Goal: Task Accomplishment & Management: Use online tool/utility

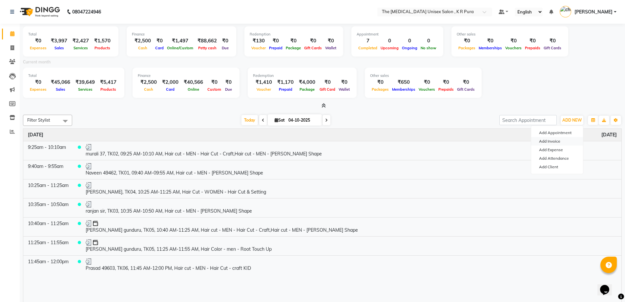
click at [545, 141] on link "Add Invoice" at bounding box center [557, 141] width 52 height 9
select select "service"
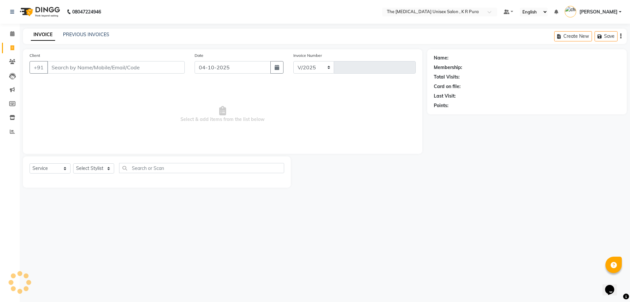
select select "4050"
type input "3176"
click at [110, 70] on input "Client" at bounding box center [115, 67] width 137 height 12
drag, startPoint x: 83, startPoint y: 62, endPoint x: 83, endPoint y: 65, distance: 3.3
click at [83, 65] on input "Client" at bounding box center [115, 67] width 137 height 12
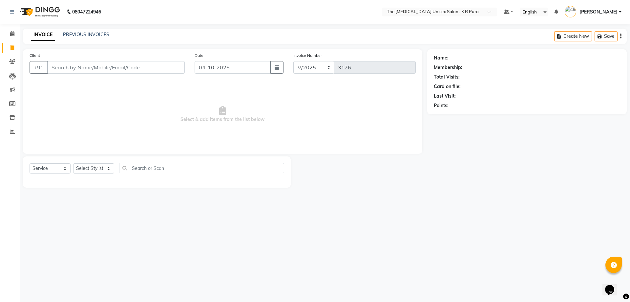
click at [127, 71] on input "Client" at bounding box center [115, 67] width 137 height 12
click at [107, 64] on input "Client" at bounding box center [115, 67] width 137 height 12
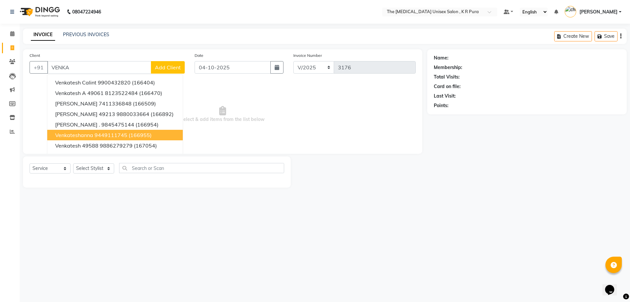
click at [85, 138] on button "Venkateshanna 9449111745 (166955)" at bounding box center [115, 135] width 136 height 11
type input "9449111745"
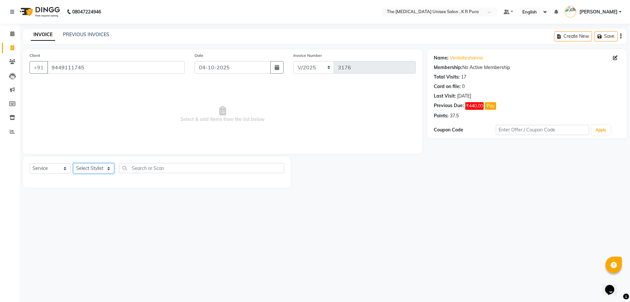
click at [102, 168] on select "Select Stylist [PERSON_NAME] [PERSON_NAME] [PERSON_NAME] [PERSON_NAME]" at bounding box center [93, 168] width 41 height 10
select select "21266"
click at [73, 163] on select "Select Stylist [PERSON_NAME] [PERSON_NAME] [PERSON_NAME] [PERSON_NAME]" at bounding box center [93, 168] width 41 height 10
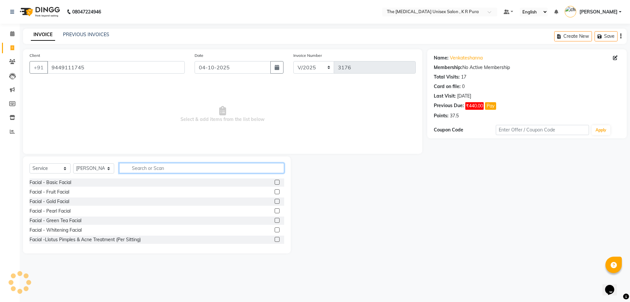
click at [149, 168] on input "text" at bounding box center [201, 168] width 165 height 10
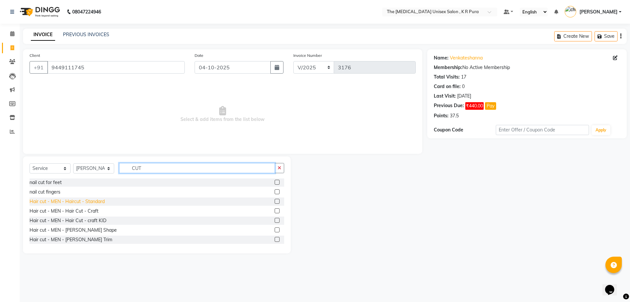
type input "CUT"
click at [95, 203] on div "Hair cut - MEN - Haircut - Standard" at bounding box center [67, 201] width 75 height 7
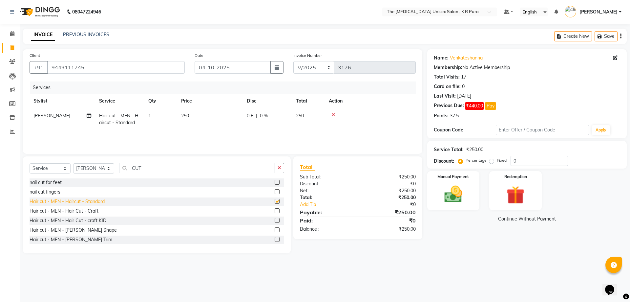
checkbox input "false"
click at [463, 193] on img at bounding box center [453, 194] width 31 height 22
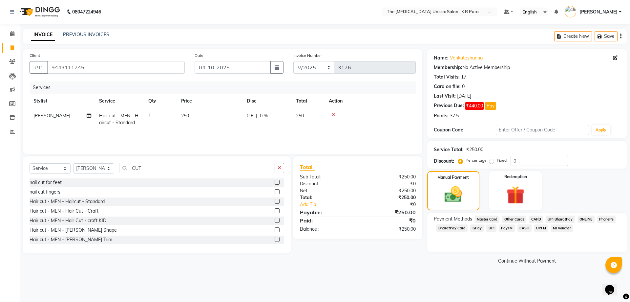
click at [522, 227] on span "CASH" at bounding box center [524, 228] width 14 height 8
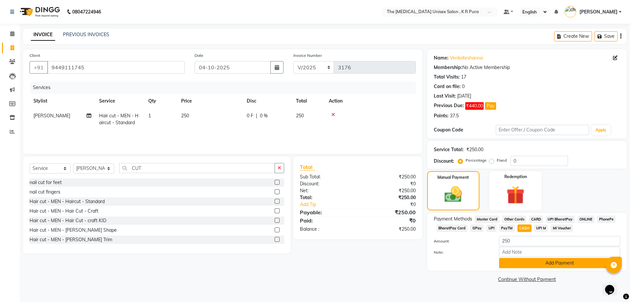
click at [545, 264] on button "Add Payment" at bounding box center [559, 263] width 121 height 10
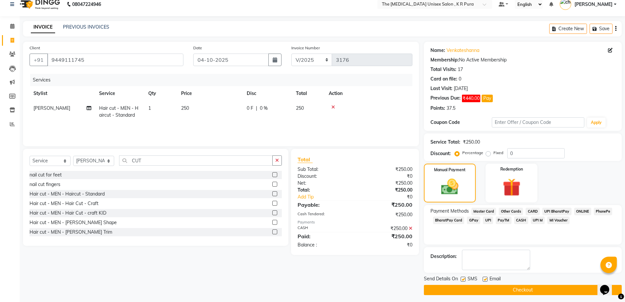
scroll to position [11, 0]
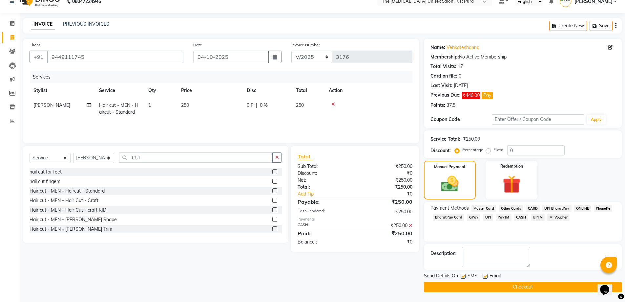
click at [535, 285] on button "Checkout" at bounding box center [523, 287] width 198 height 10
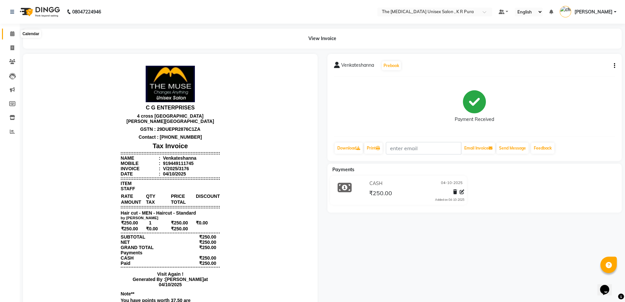
click at [12, 34] on icon at bounding box center [12, 33] width 4 height 5
